Goal: Information Seeking & Learning: Learn about a topic

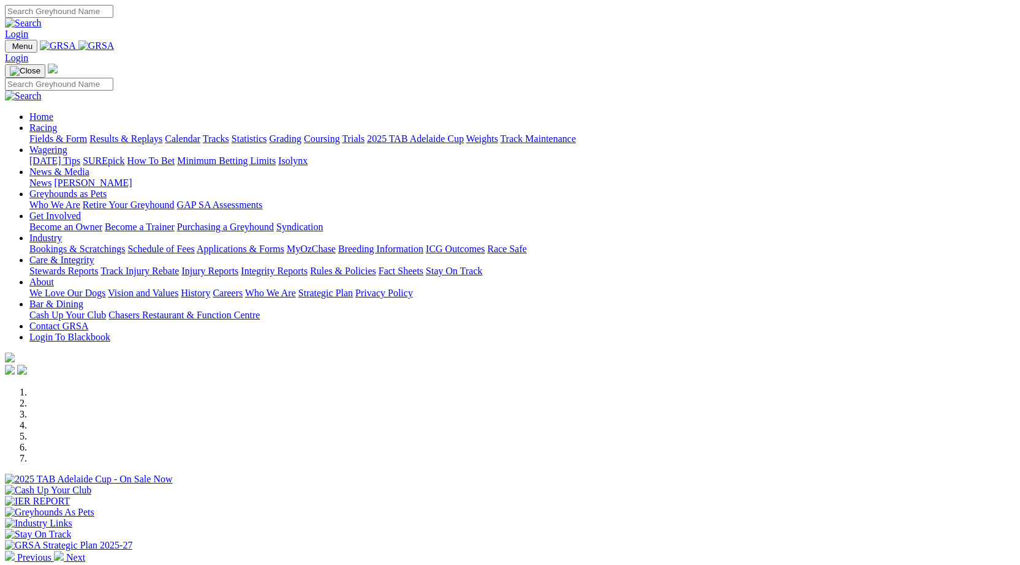
click at [132, 178] on link "[PERSON_NAME]" at bounding box center [93, 183] width 78 height 10
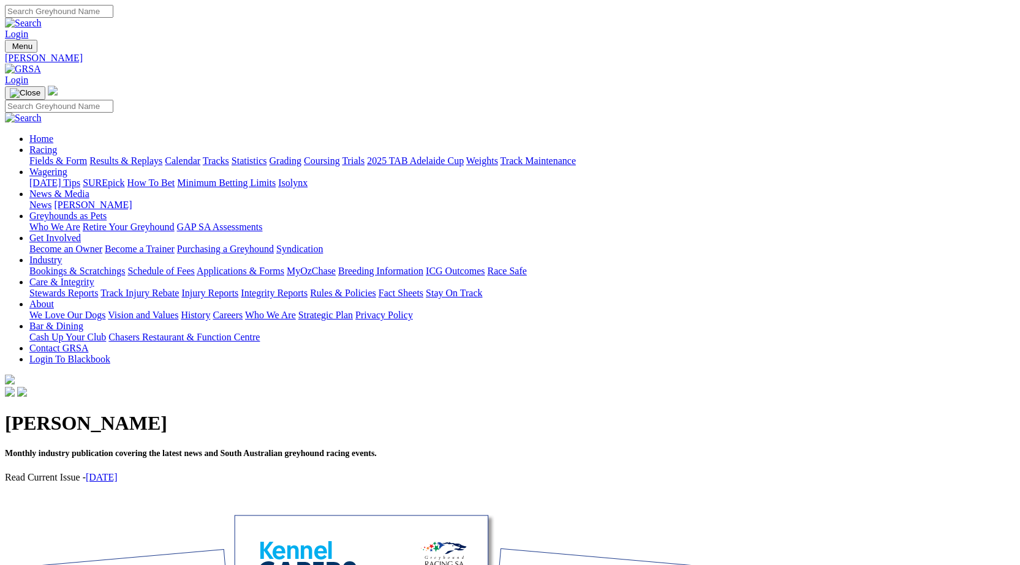
click at [307, 288] on link "Integrity Reports" at bounding box center [274, 293] width 67 height 10
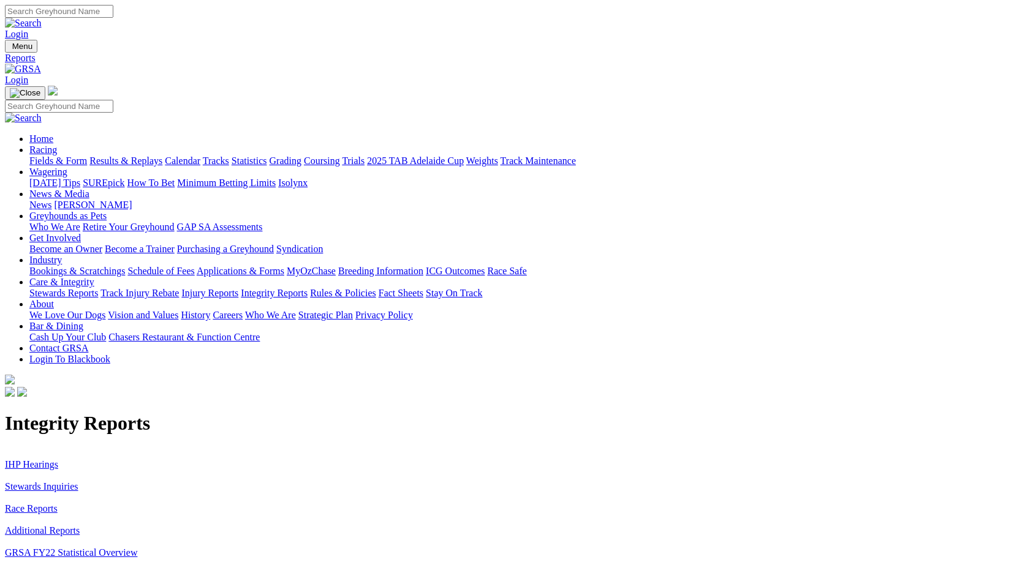
click at [78, 481] on link "Stewards Inquiries" at bounding box center [41, 486] width 73 height 10
click at [58, 459] on link "IHP Hearings" at bounding box center [31, 464] width 53 height 10
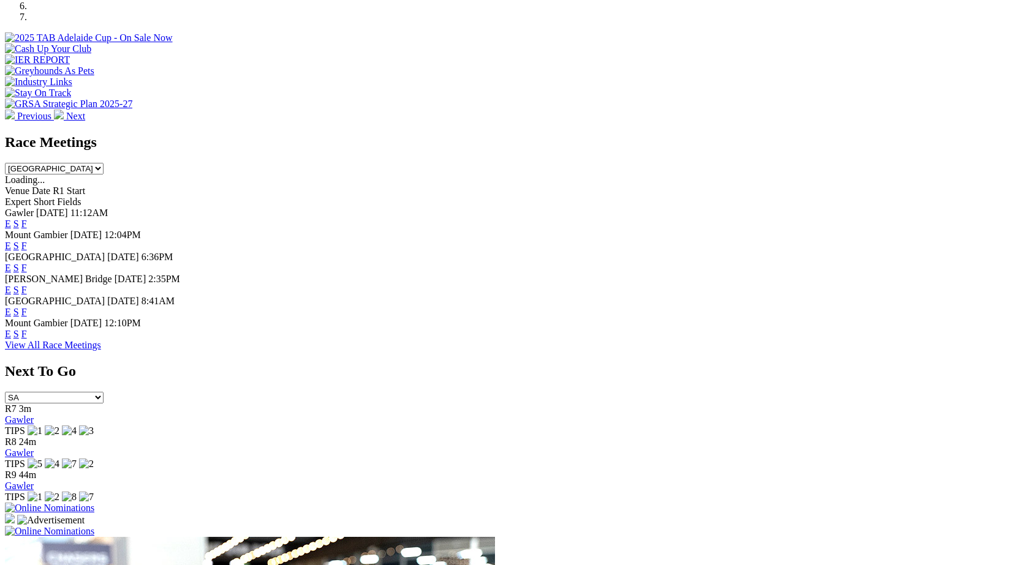
scroll to position [431, 0]
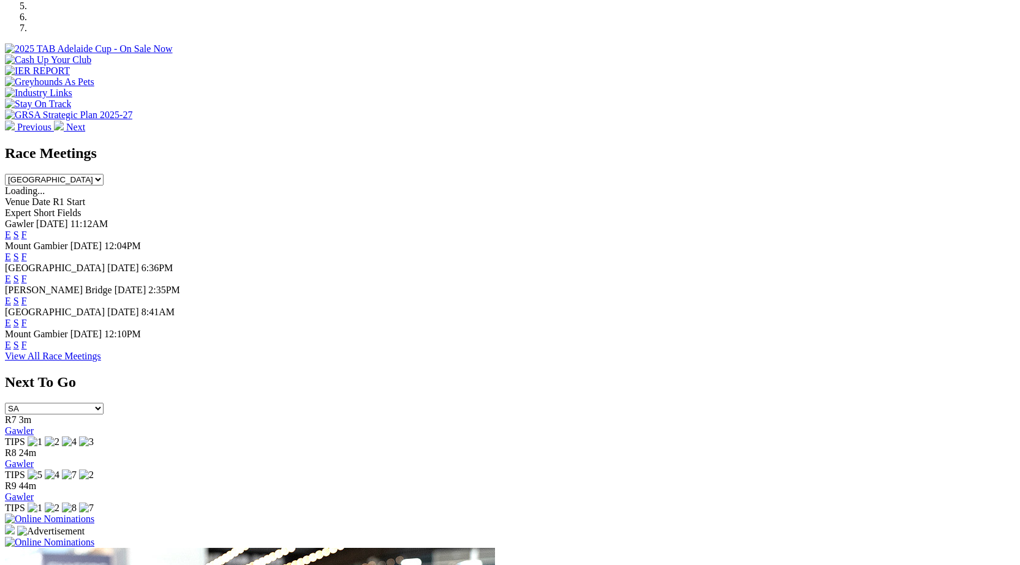
click at [27, 318] on link "F" at bounding box center [24, 323] width 6 height 10
